Goal: Transaction & Acquisition: Subscribe to service/newsletter

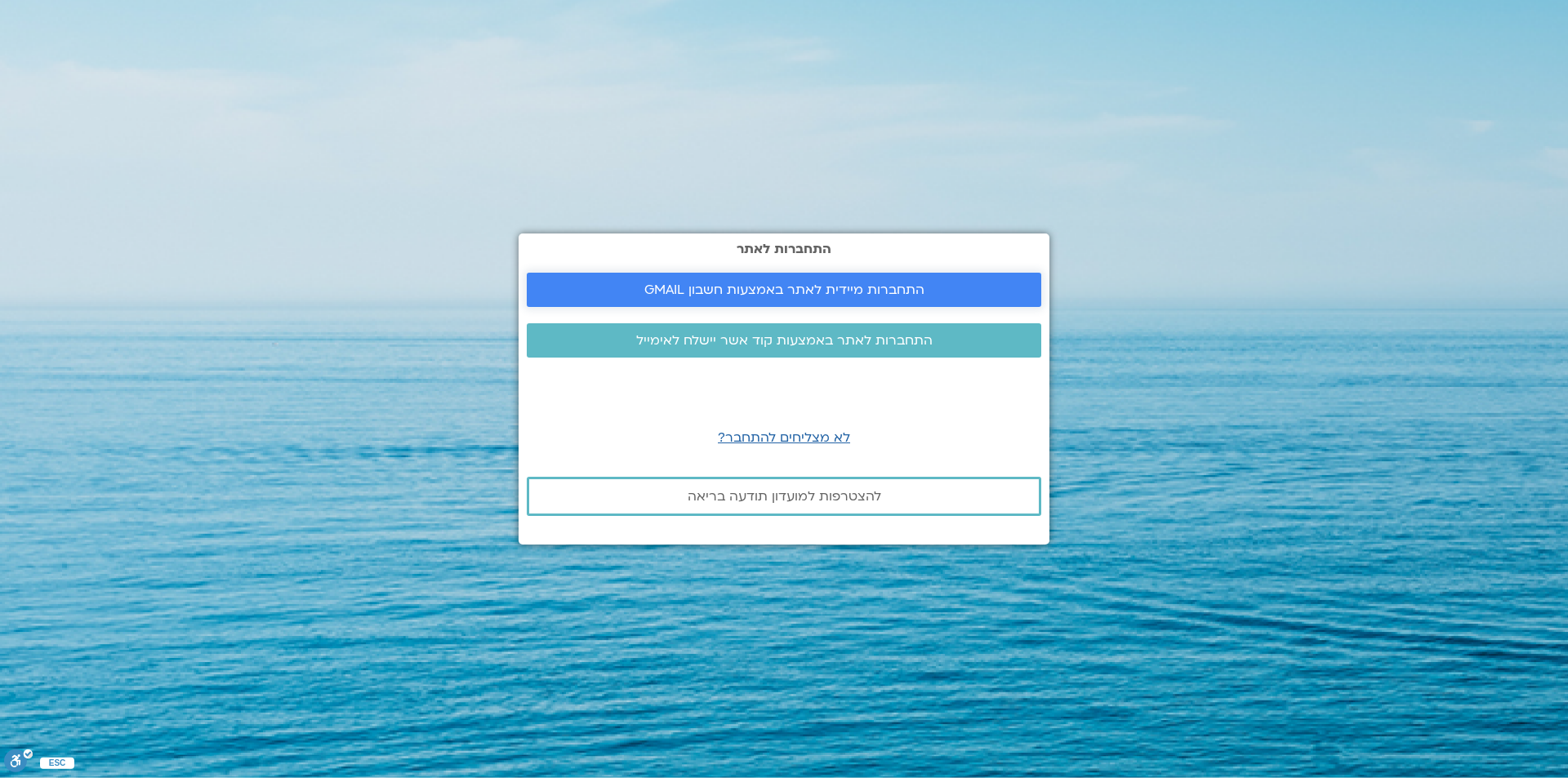
click at [916, 286] on span "התחברות מיידית לאתר באמצעות חשבון GMAIL" at bounding box center [784, 289] width 280 height 14
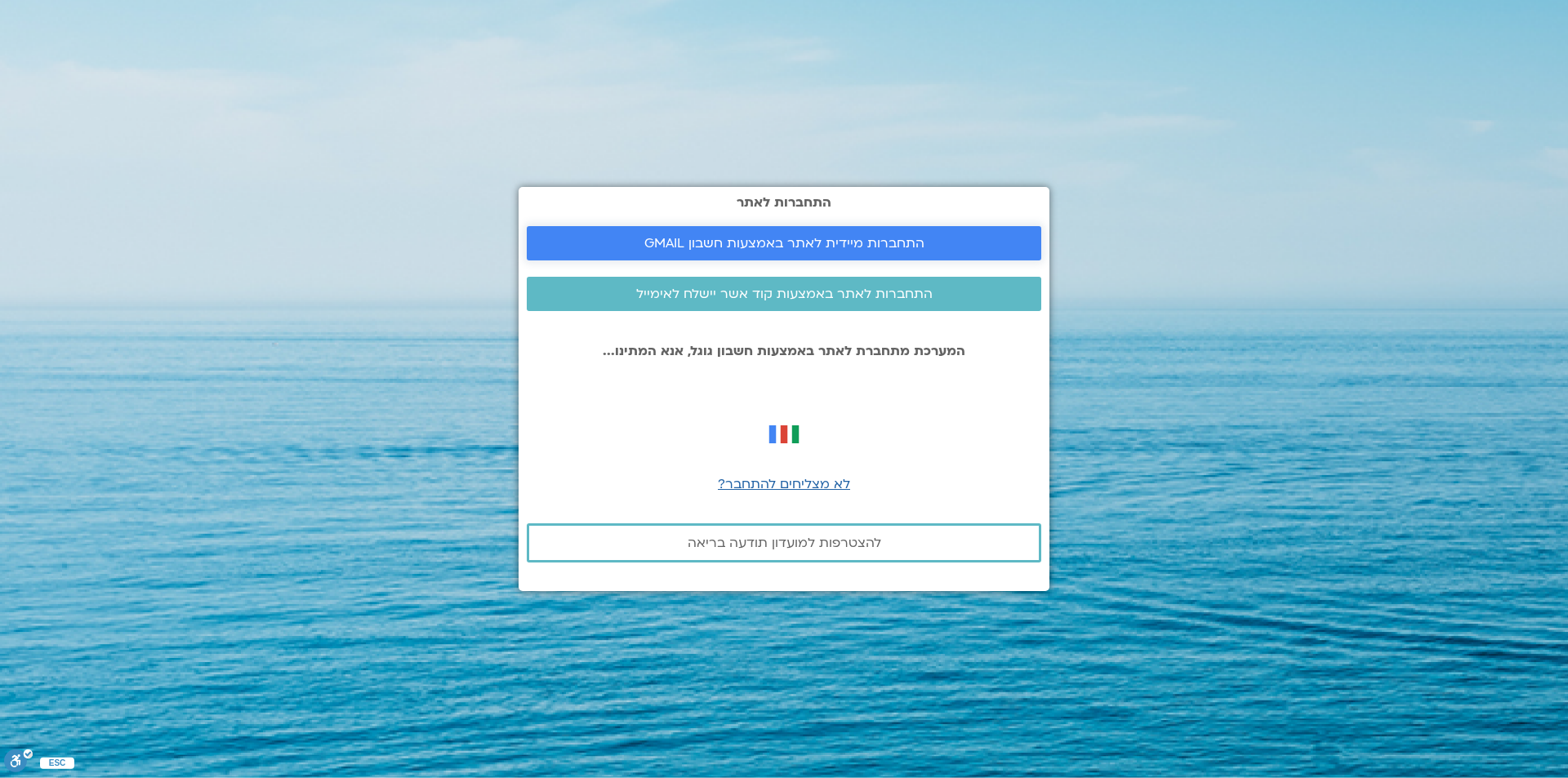
click at [871, 242] on span "התחברות מיידית לאתר באמצעות חשבון GMAIL" at bounding box center [784, 243] width 280 height 14
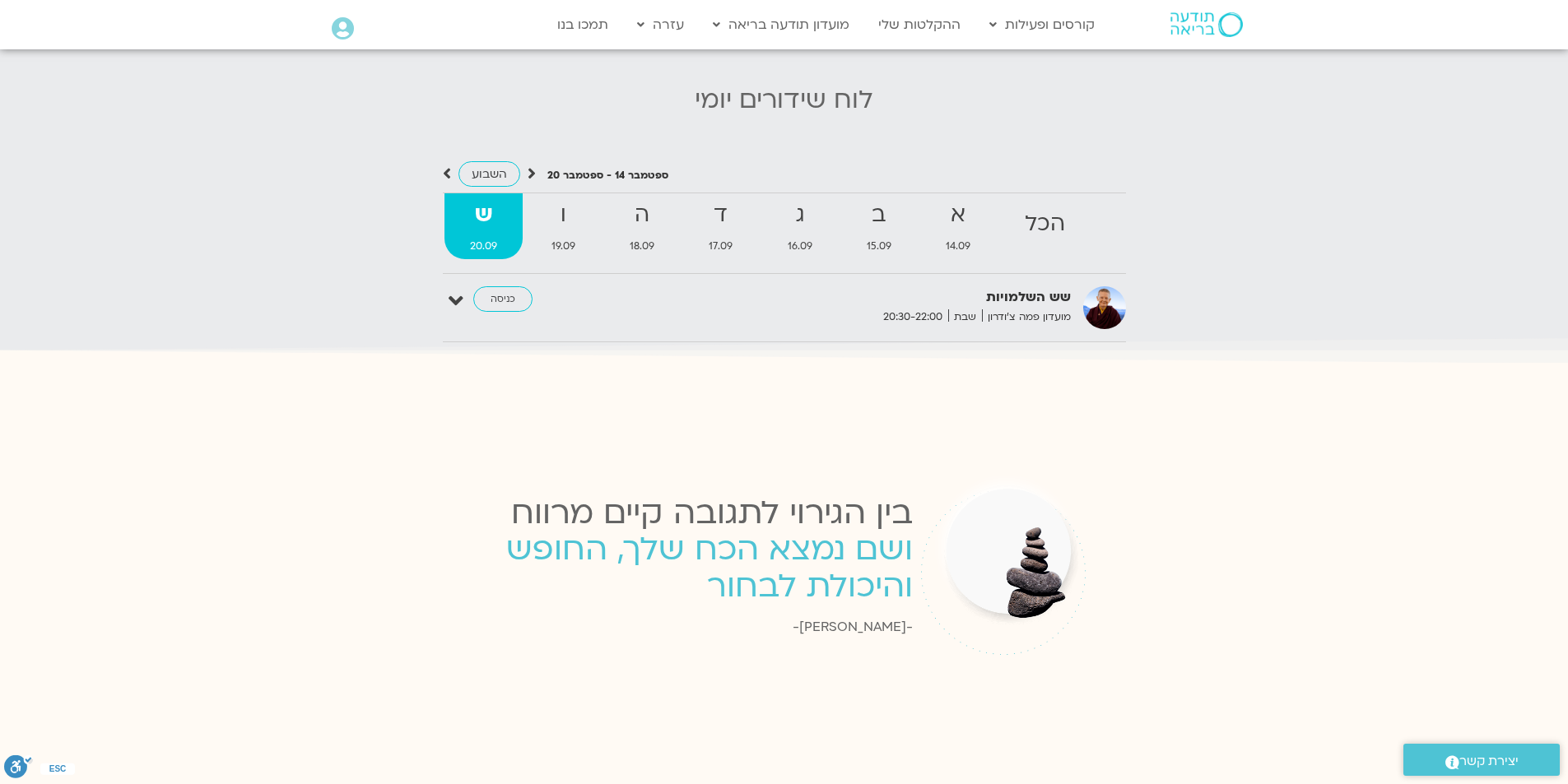
scroll to position [1810, 0]
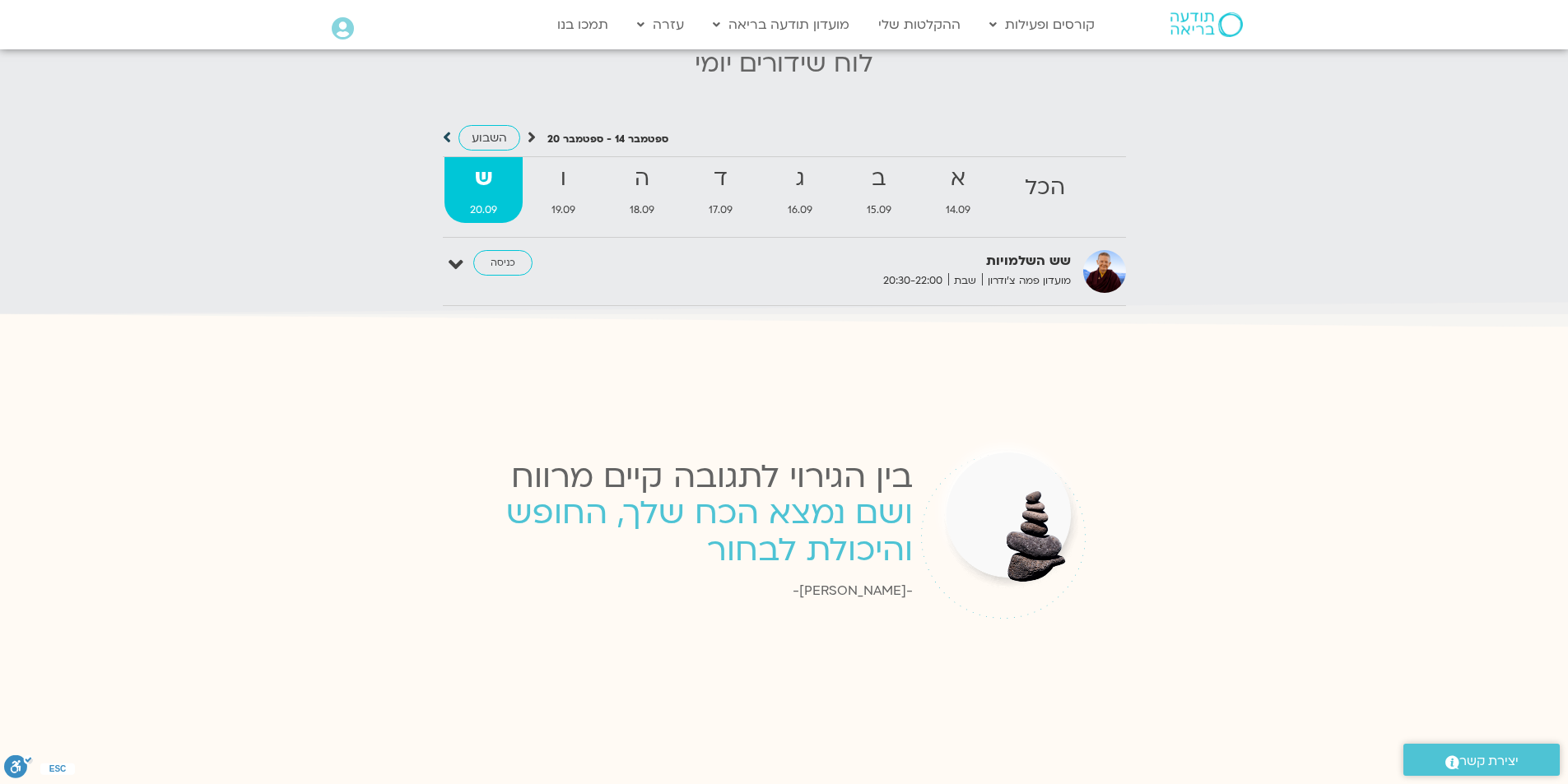
click at [444, 130] on icon at bounding box center [447, 137] width 9 height 16
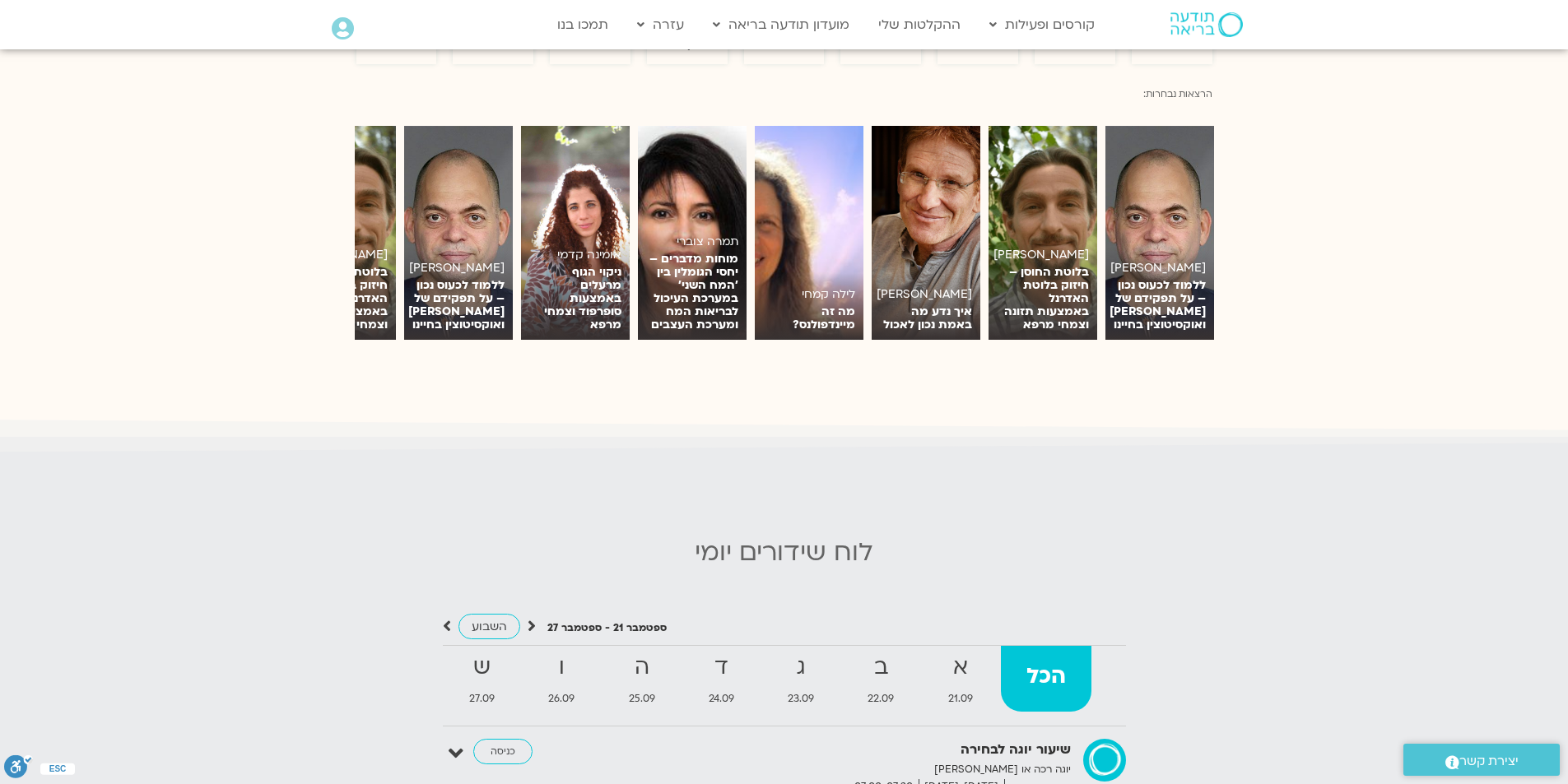
scroll to position [1069, 0]
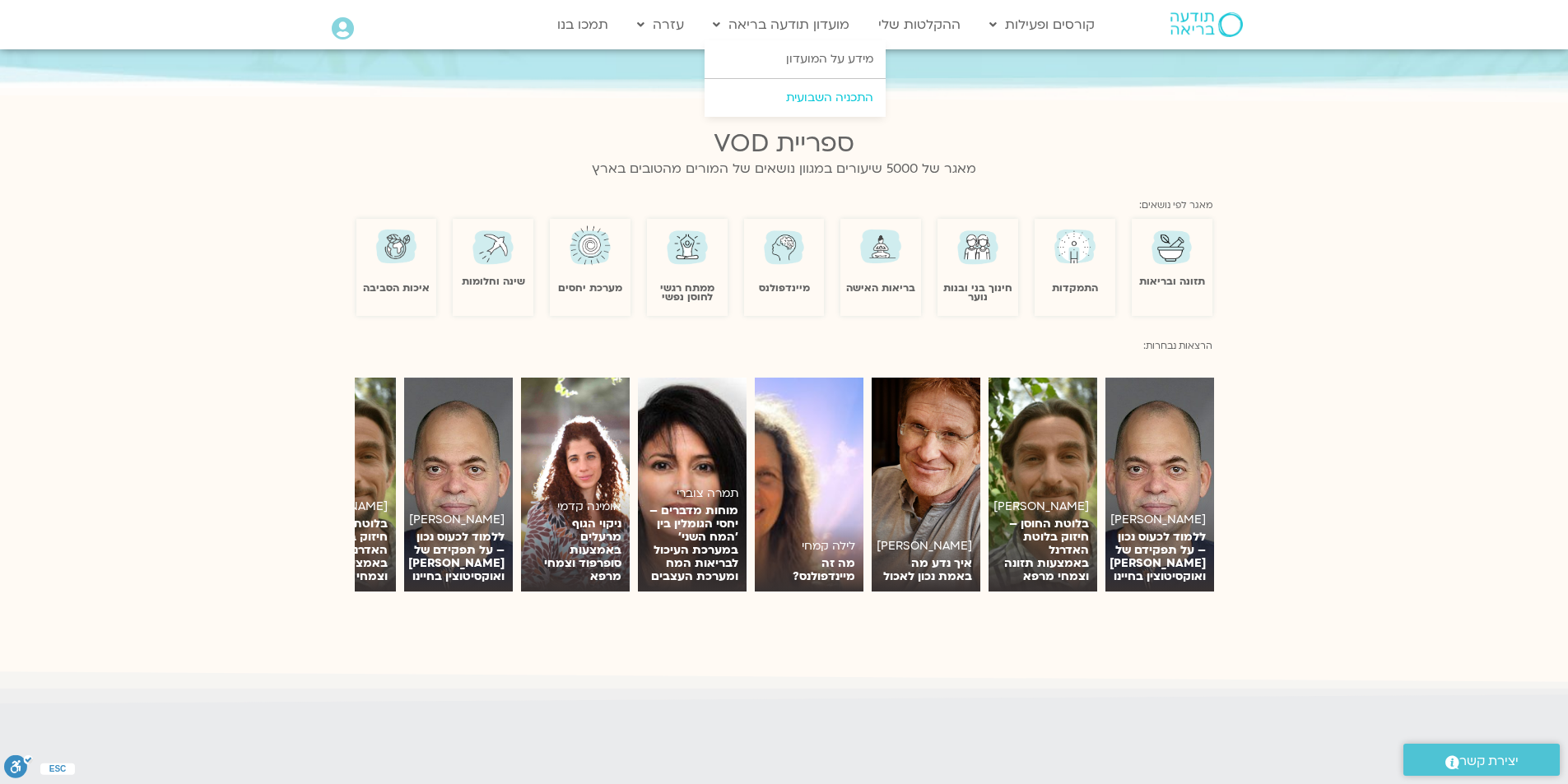
click at [845, 100] on link "התכניה השבועית" at bounding box center [794, 98] width 181 height 38
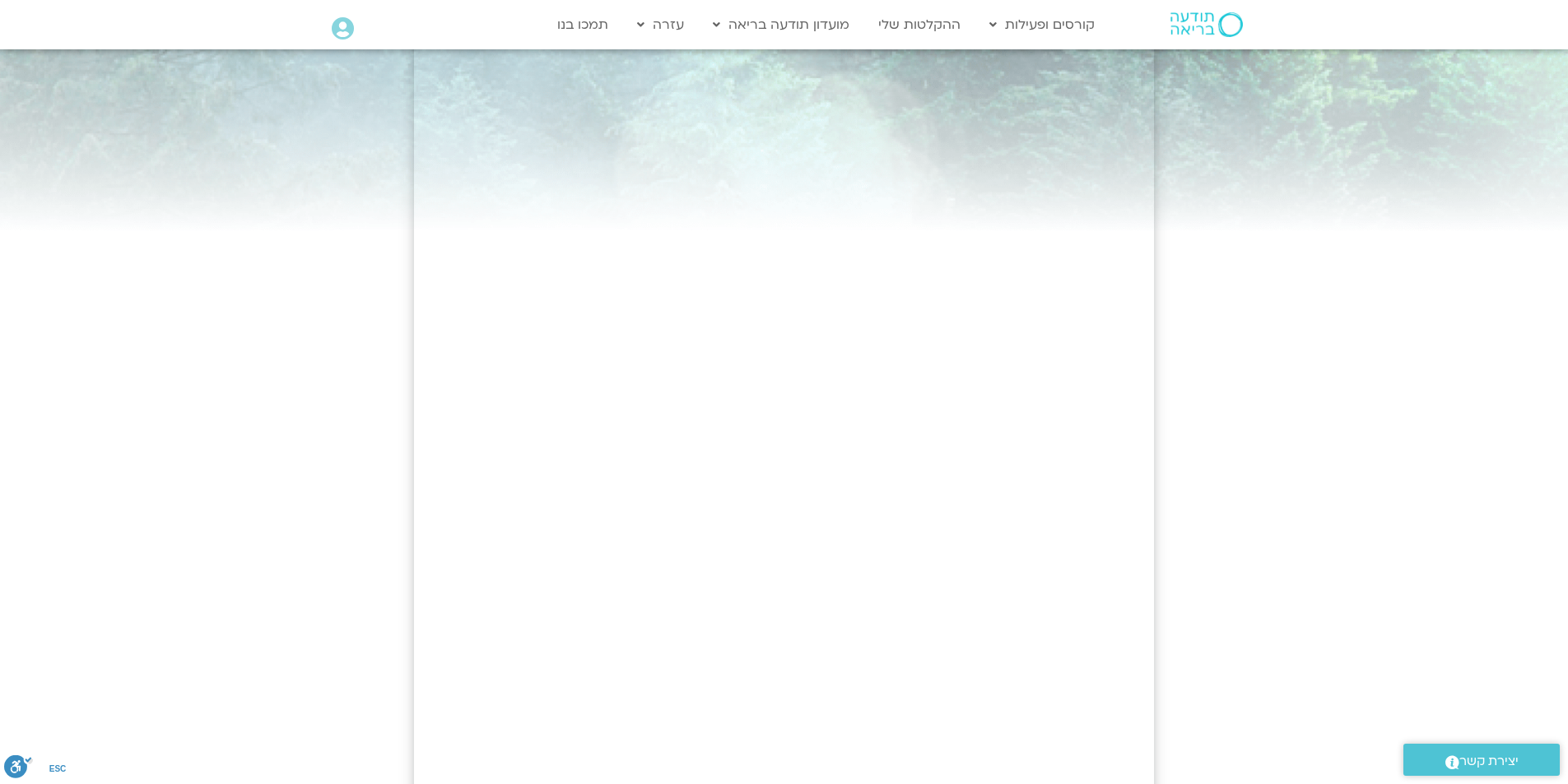
scroll to position [82, 0]
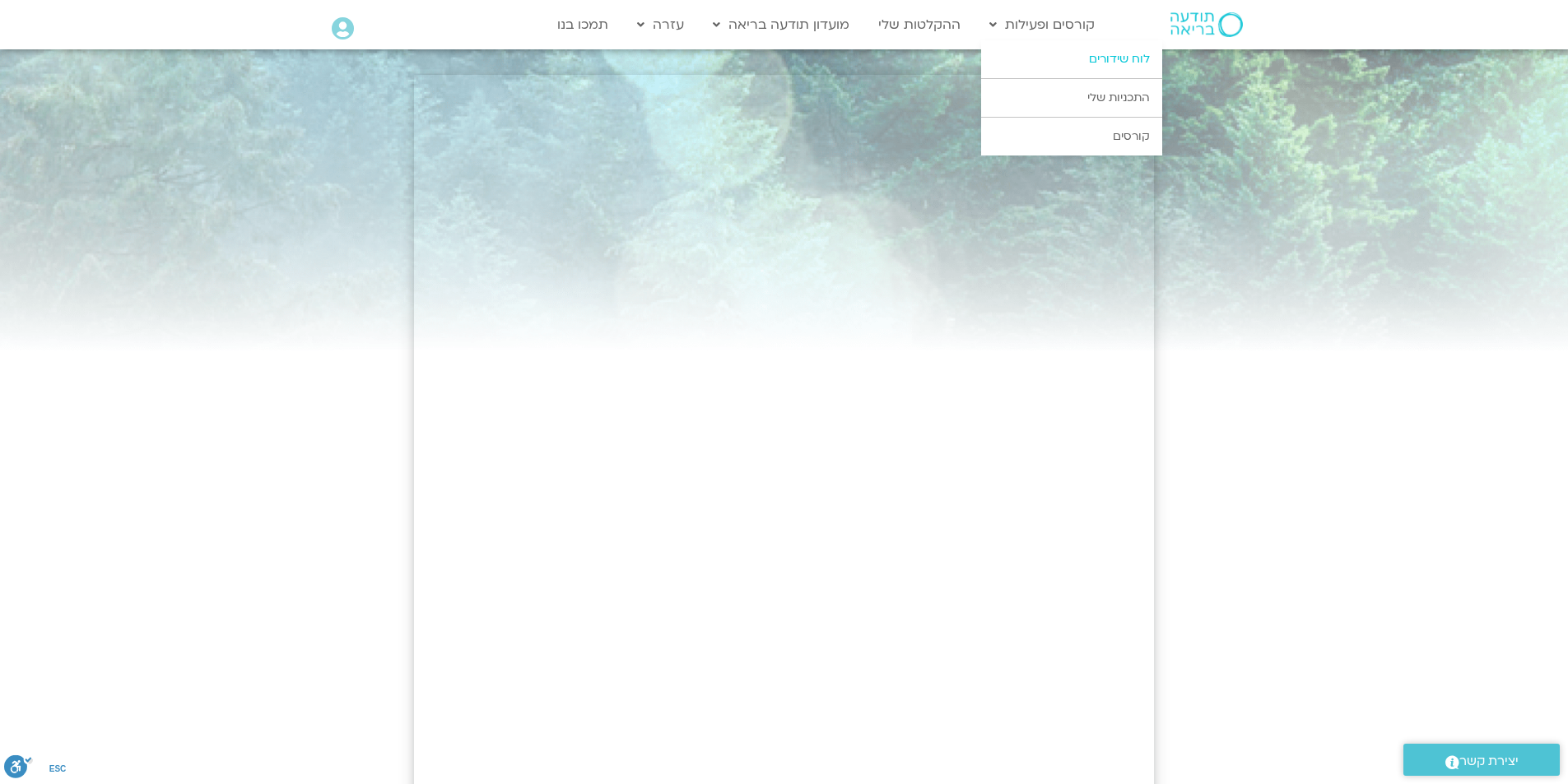
click at [1091, 54] on link "לוח שידורים" at bounding box center [1071, 59] width 181 height 38
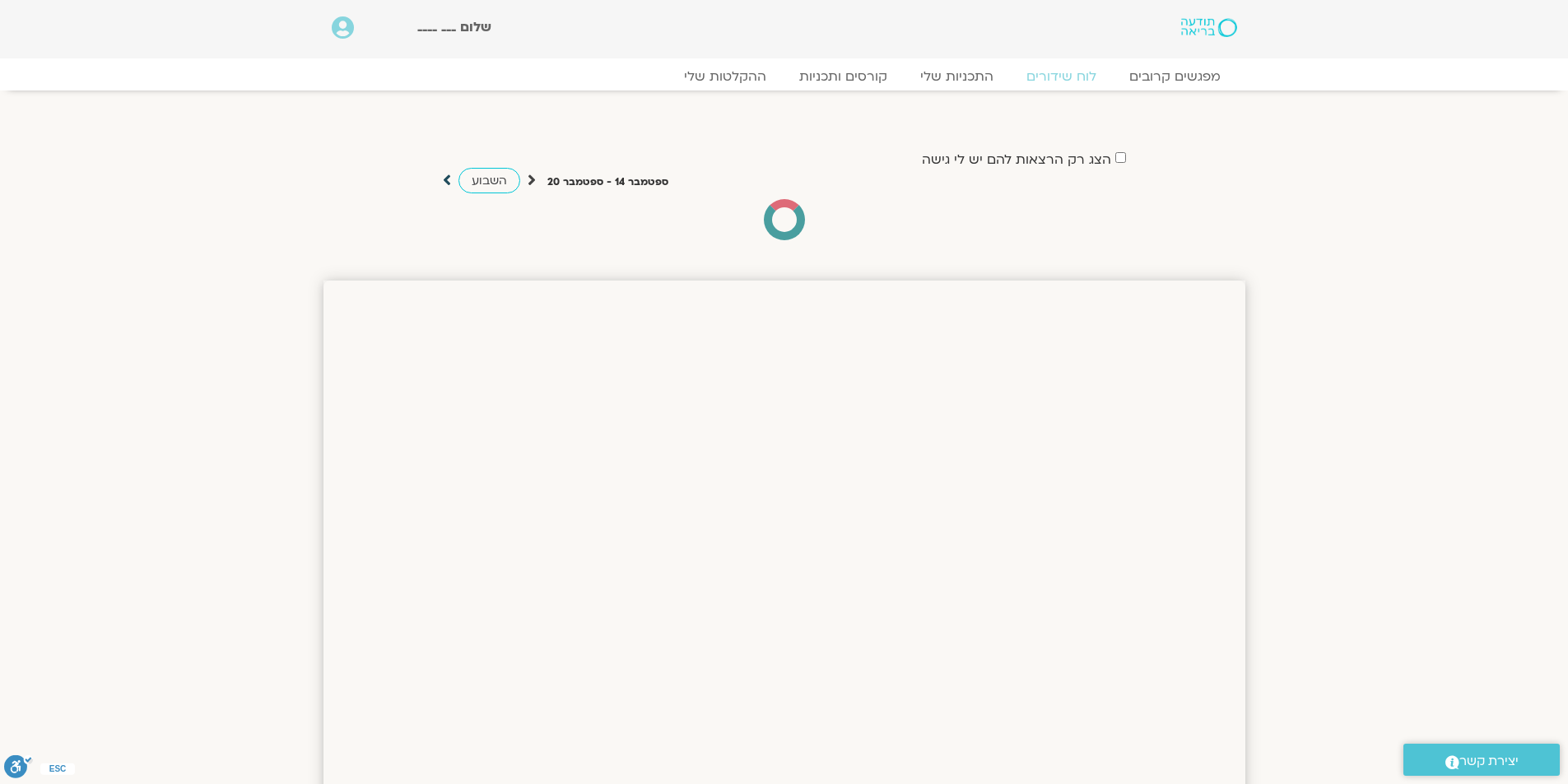
click at [449, 180] on icon at bounding box center [447, 180] width 9 height 16
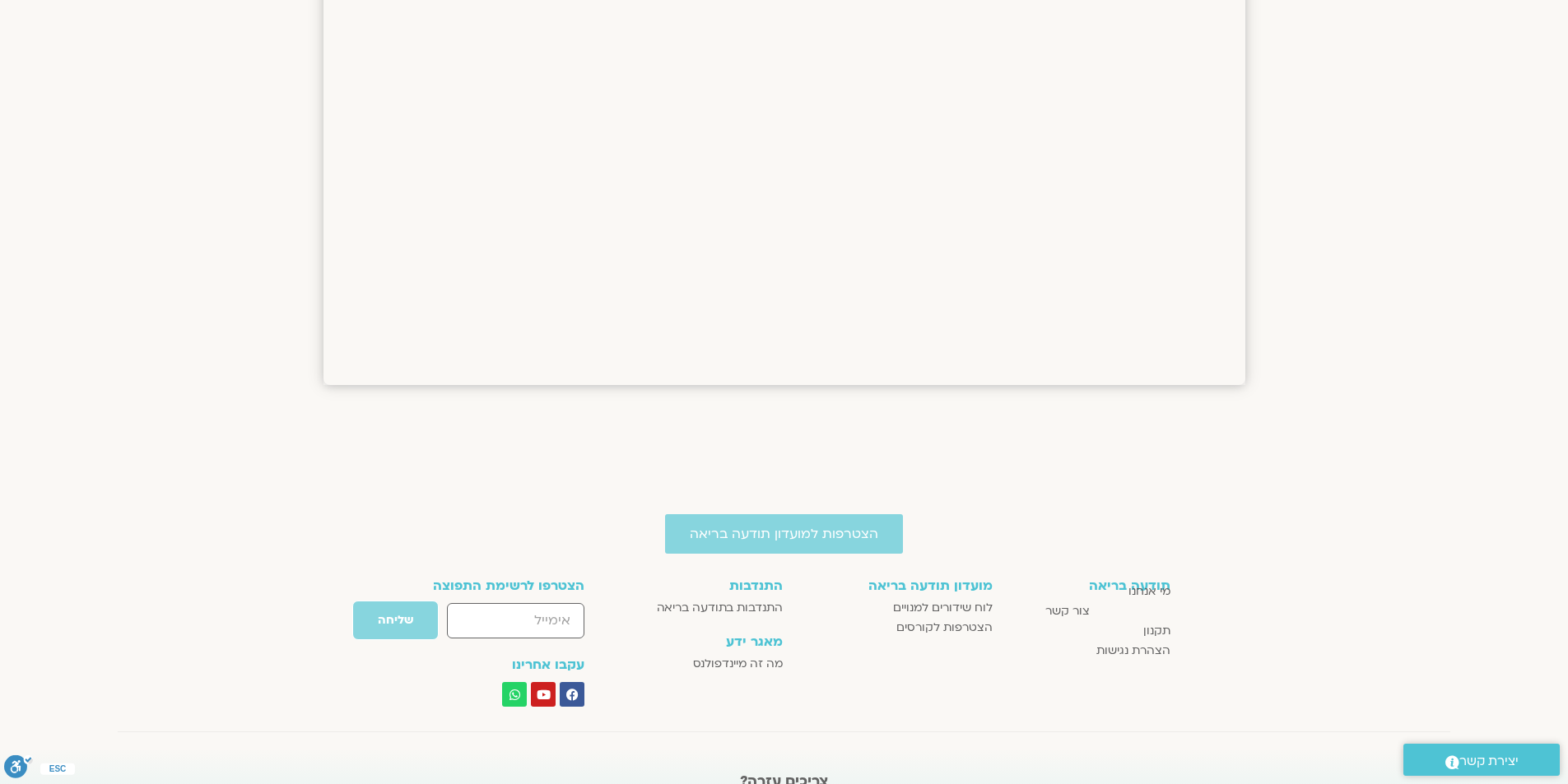
scroll to position [1317, 0]
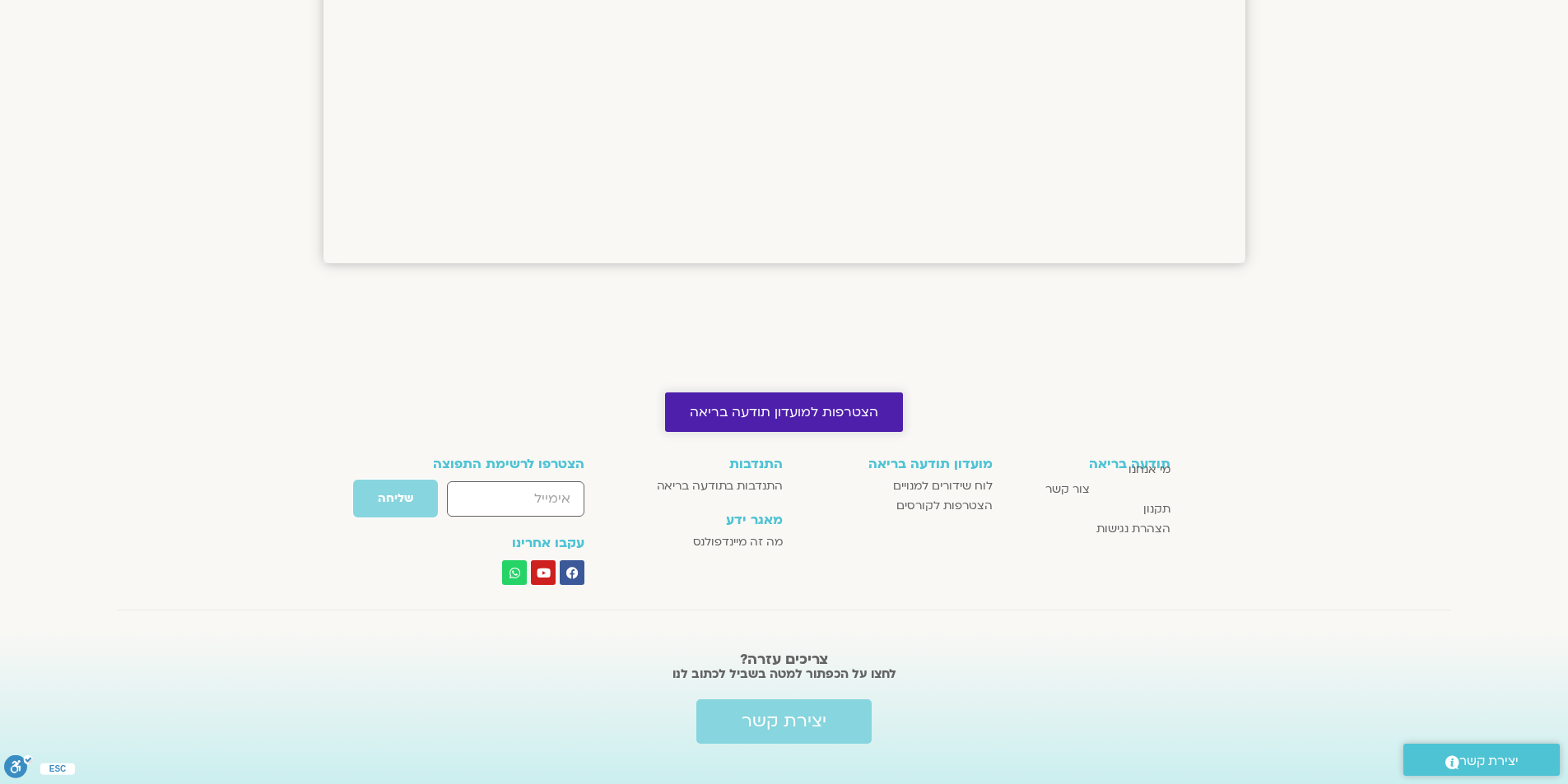
click at [805, 415] on span "הצטרפות למועדון תודעה בריאה" at bounding box center [784, 412] width 189 height 15
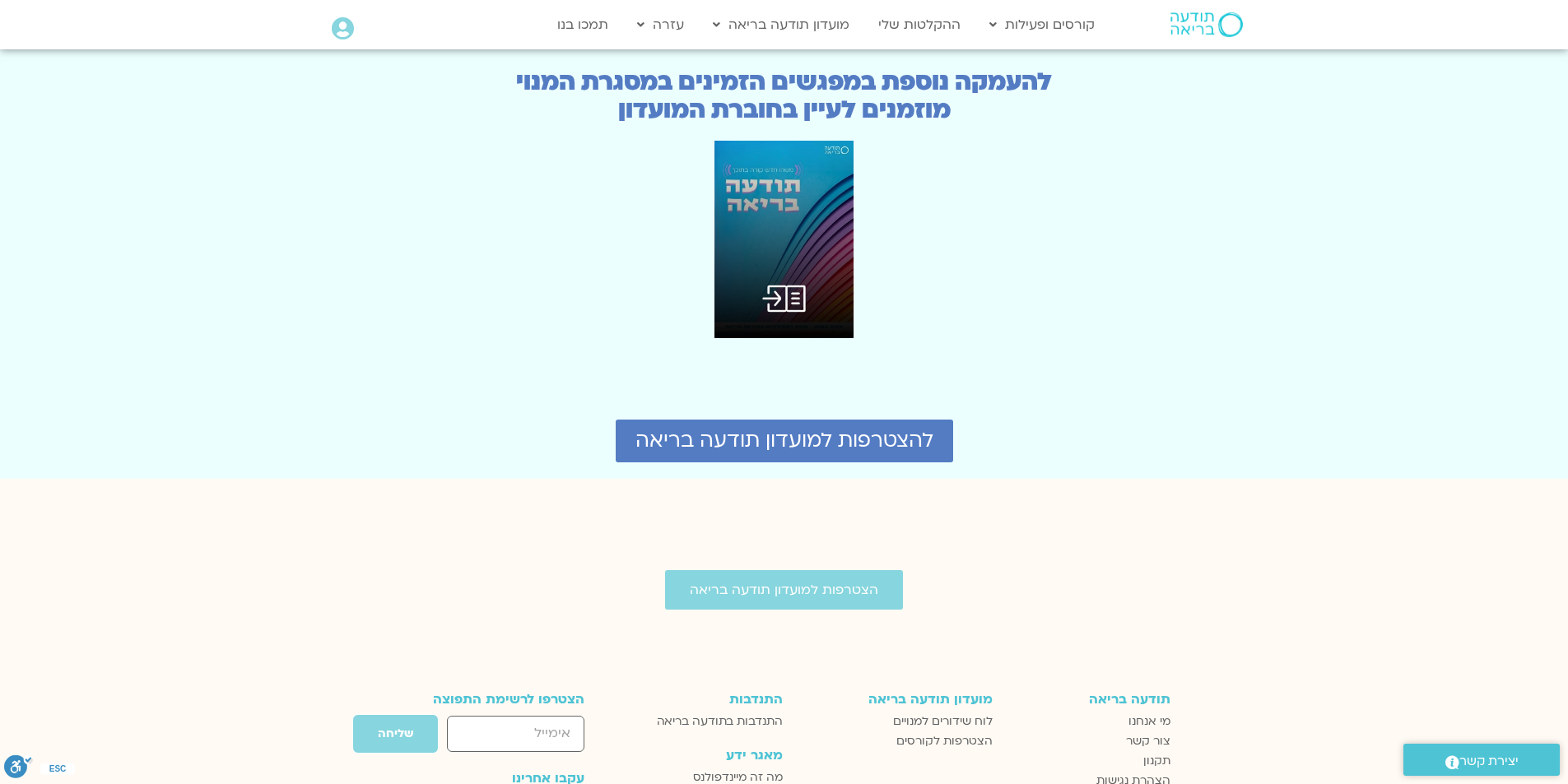
scroll to position [4278, 0]
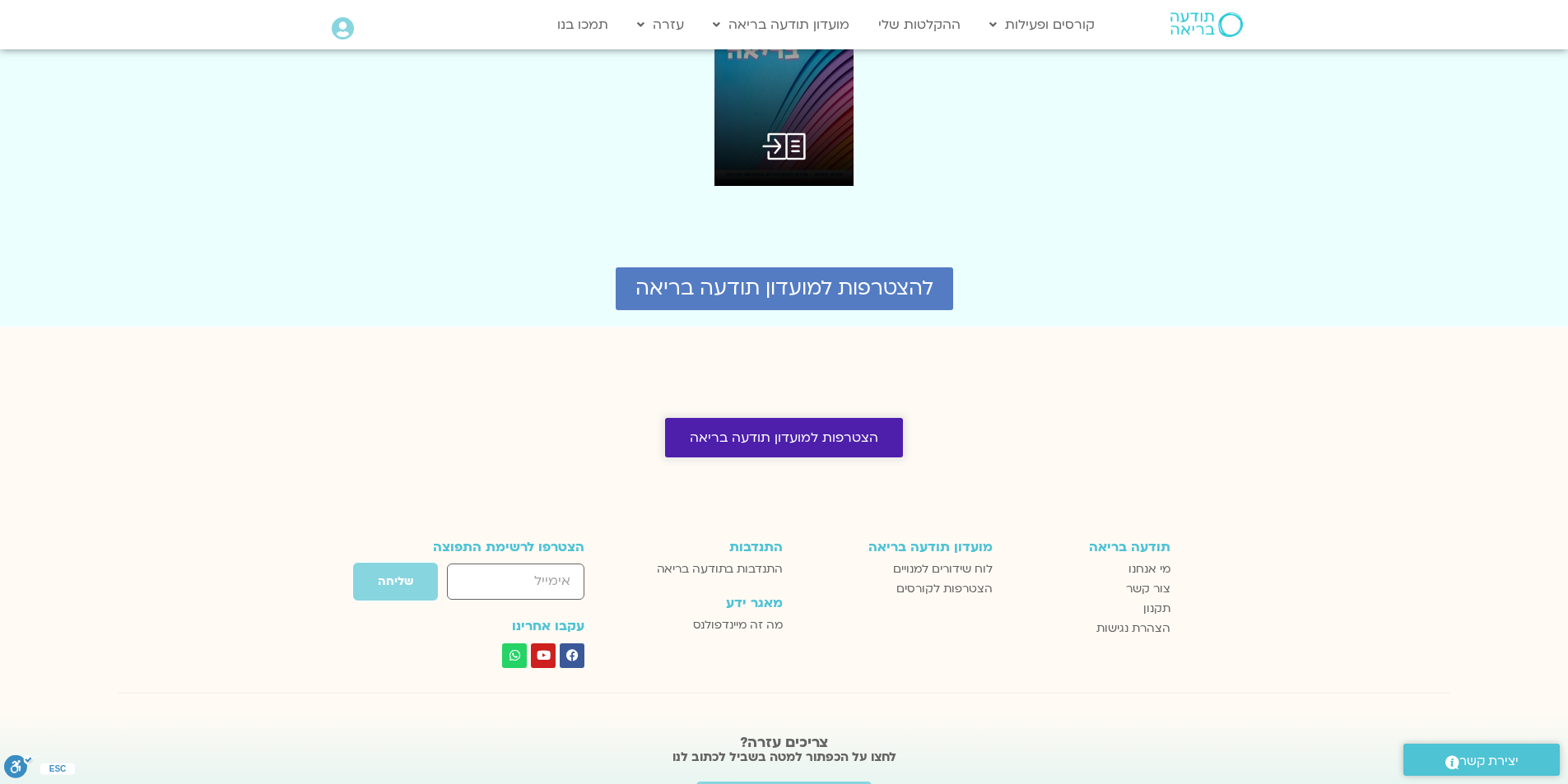
click at [838, 430] on span "הצטרפות למועדון תודעה בריאה" at bounding box center [784, 437] width 189 height 15
